Goal: Task Accomplishment & Management: Manage account settings

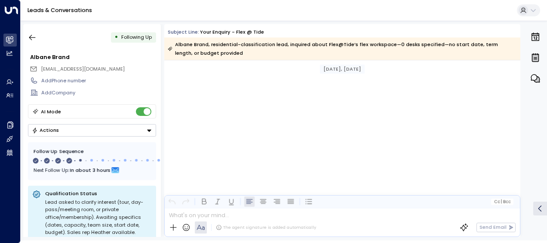
scroll to position [689, 0]
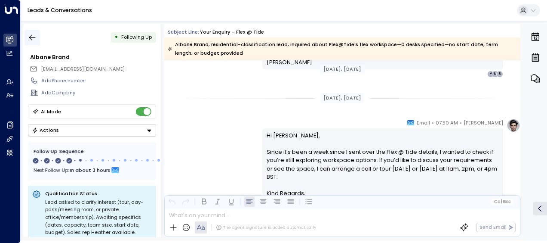
click at [29, 30] on button "button" at bounding box center [32, 37] width 15 height 15
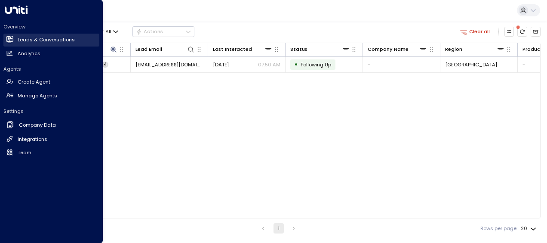
click at [19, 43] on h2 "Leads & Conversations" at bounding box center [46, 39] width 57 height 7
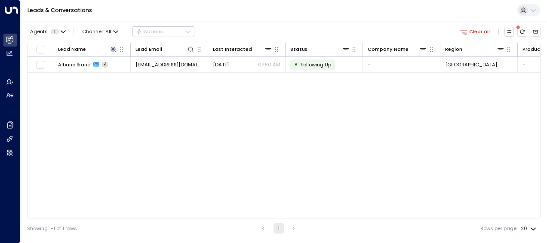
click at [163, 100] on div "Lead Name Lead Email Last Interacted Status Company Name Region Product # of pe…" at bounding box center [284, 131] width 514 height 176
click at [114, 52] on icon at bounding box center [113, 49] width 7 height 7
click at [156, 71] on button "button" at bounding box center [155, 75] width 11 height 11
